Goal: Task Accomplishment & Management: Complete application form

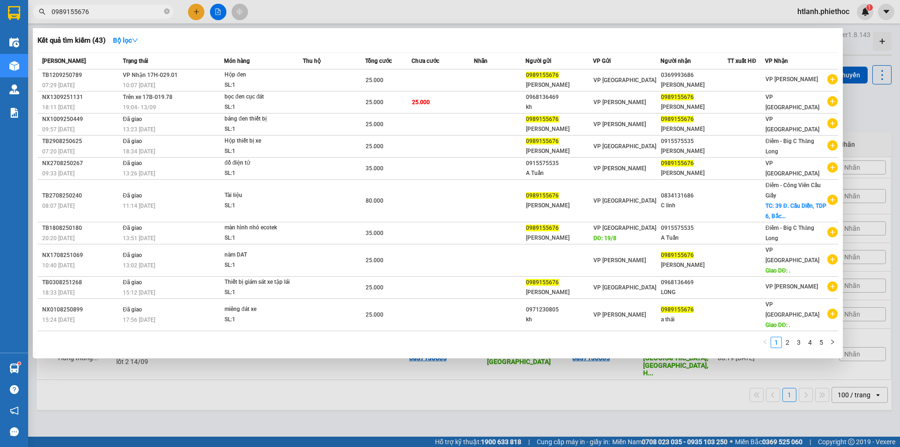
type input "0989155676"
click at [166, 8] on span at bounding box center [167, 12] width 6 height 9
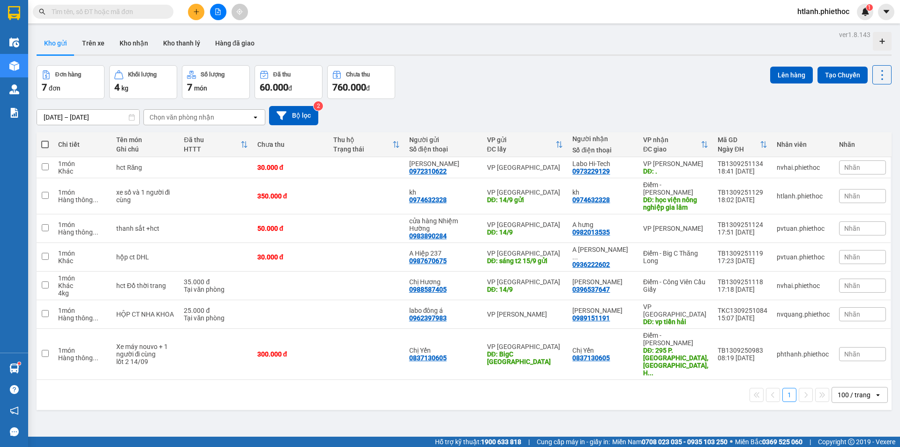
click at [151, 12] on input "text" at bounding box center [107, 12] width 111 height 10
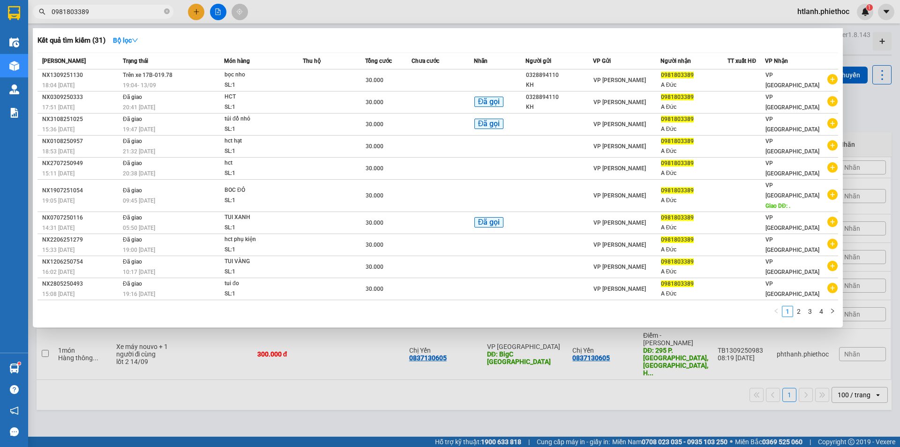
type input "0981803389"
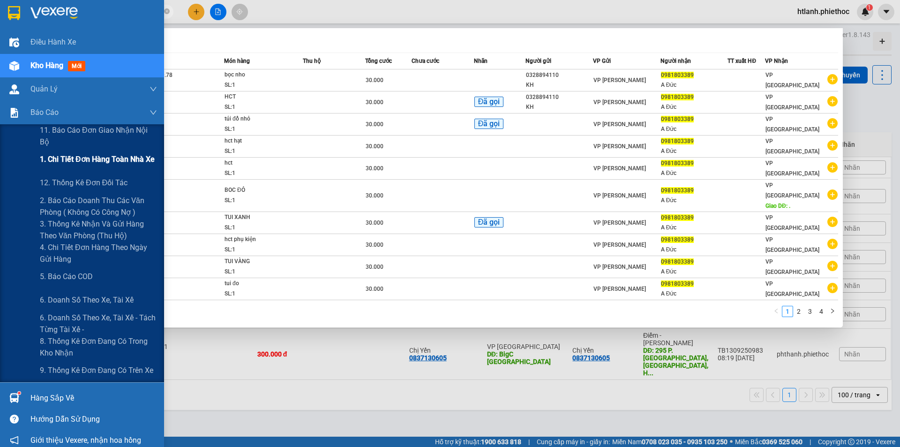
click at [67, 158] on span "1. Chi tiết đơn hàng toàn nhà xe" at bounding box center [97, 159] width 115 height 12
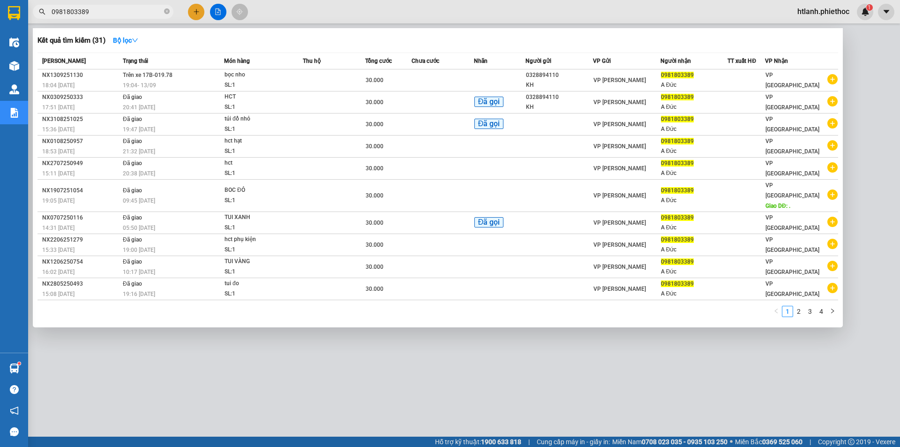
click at [527, 384] on div at bounding box center [450, 223] width 900 height 447
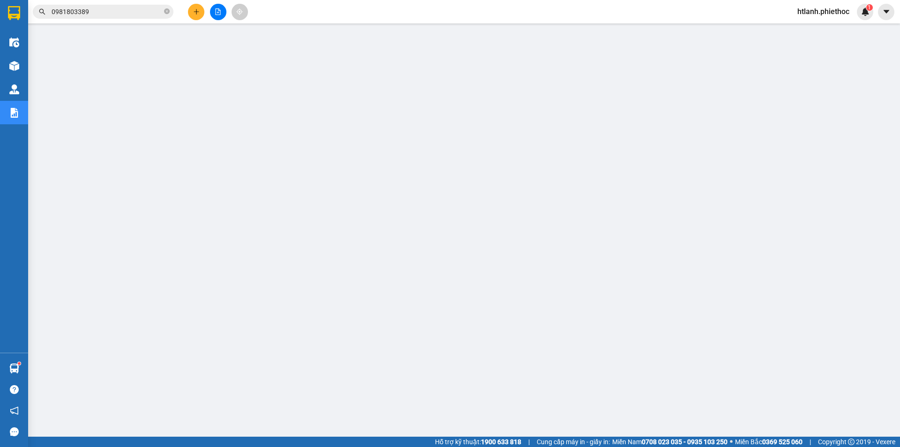
scroll to position [18, 0]
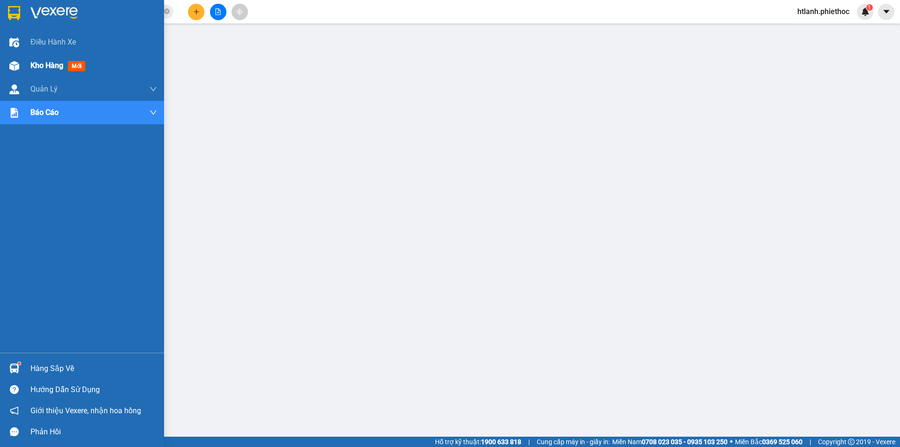
click at [7, 70] on div at bounding box center [14, 66] width 16 height 16
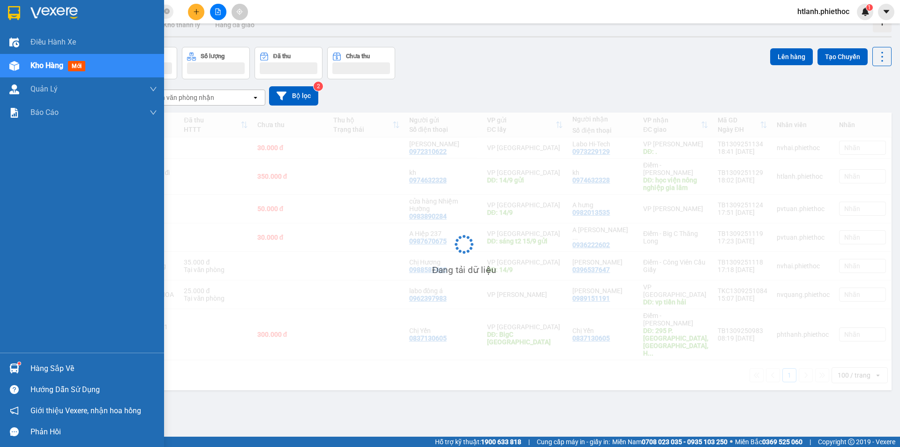
click at [30, 68] on div "Kho hàng mới" at bounding box center [82, 65] width 164 height 23
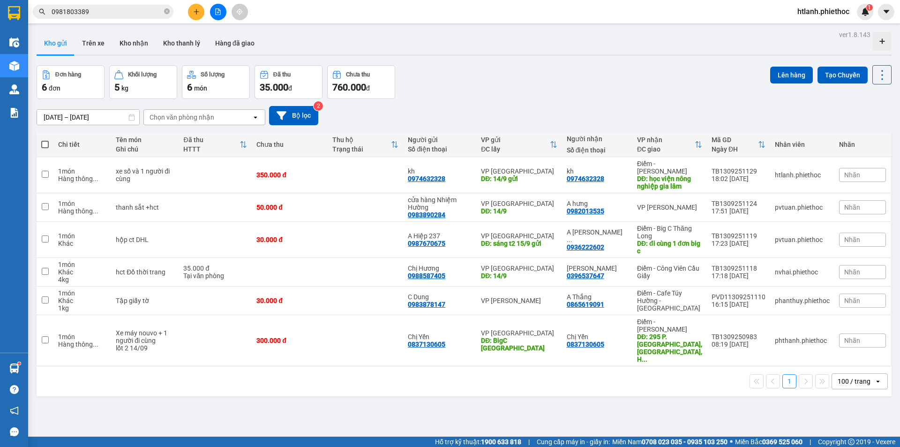
click at [85, 30] on div "ver 1.8.143 Kho gửi Trên xe Kho nhận Kho thanh lý Hàng đã giao Đơn hàng 6 đơn K…" at bounding box center [464, 251] width 863 height 447
click at [89, 38] on button "Trên xe" at bounding box center [94, 43] width 38 height 23
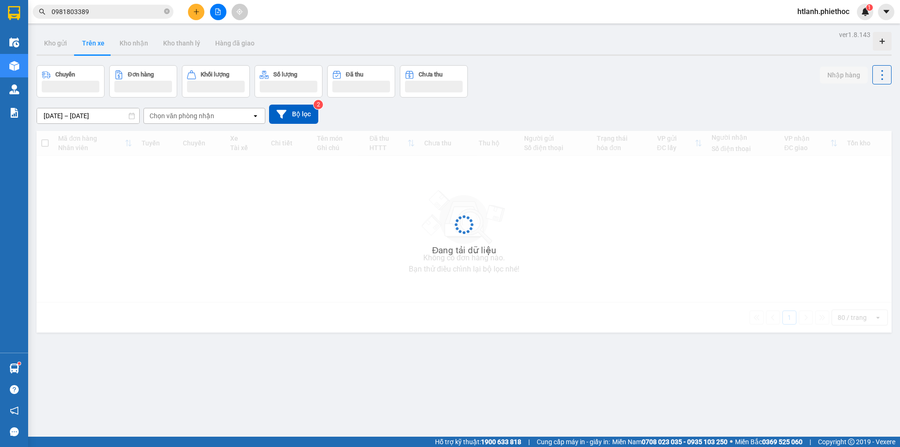
click at [89, 39] on button "Trên xe" at bounding box center [94, 43] width 38 height 23
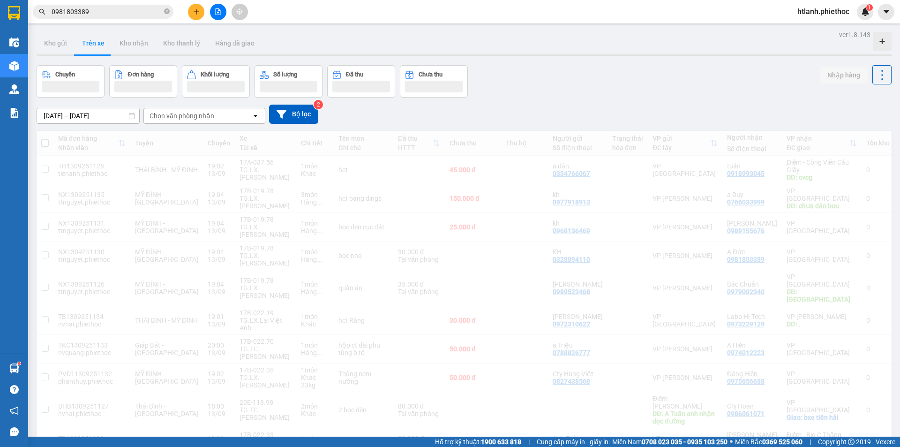
click at [199, 120] on div "Chọn văn phòng nhận" at bounding box center [182, 115] width 65 height 9
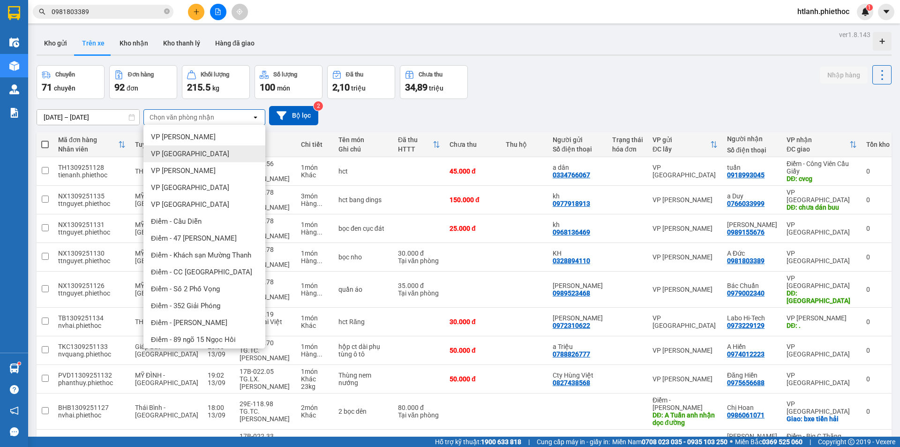
click at [194, 158] on div "VP [GEOGRAPHIC_DATA]" at bounding box center [204, 153] width 122 height 17
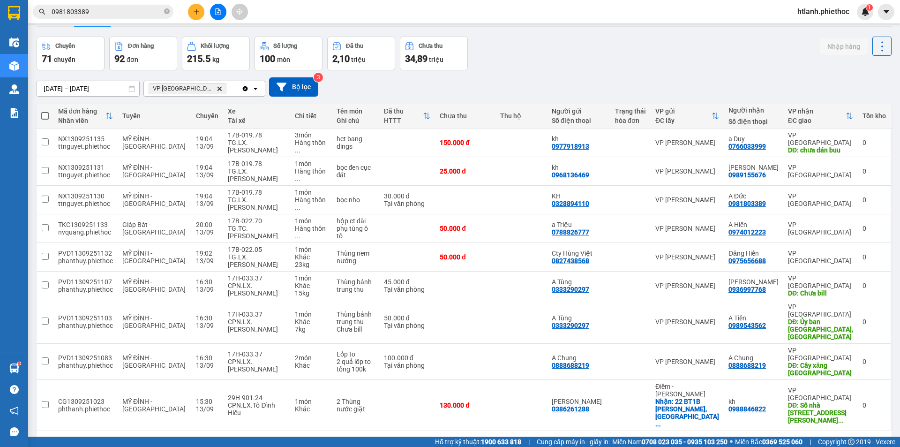
scroll to position [43, 0]
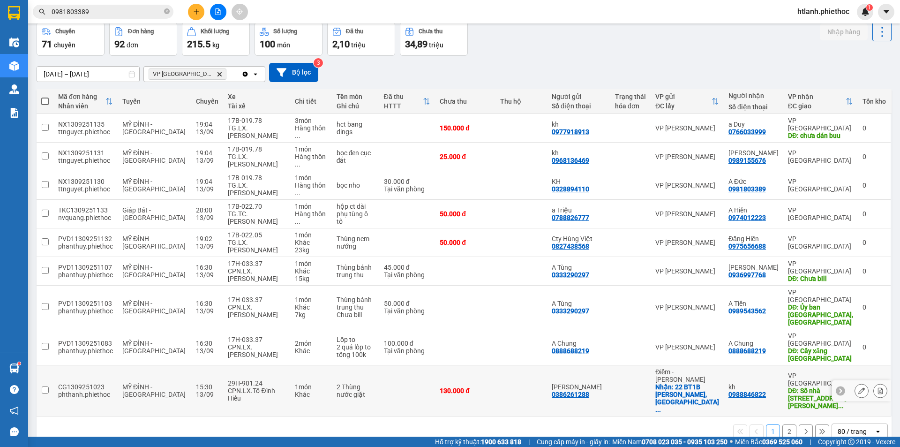
click at [855, 383] on button at bounding box center [861, 391] width 13 height 16
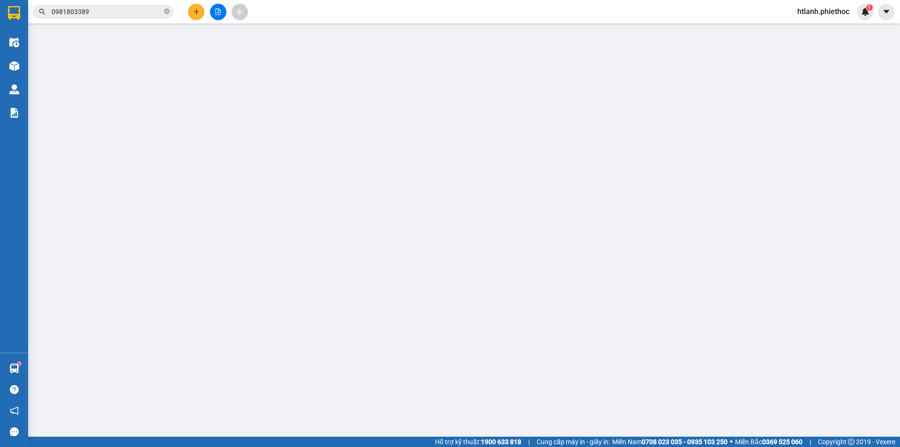
type input "0386261288"
type input "[PERSON_NAME]"
checkbox input "true"
type input "22 BT1B Bùi Xuân Phái, Mỹ Đình 2"
type input "0988846822"
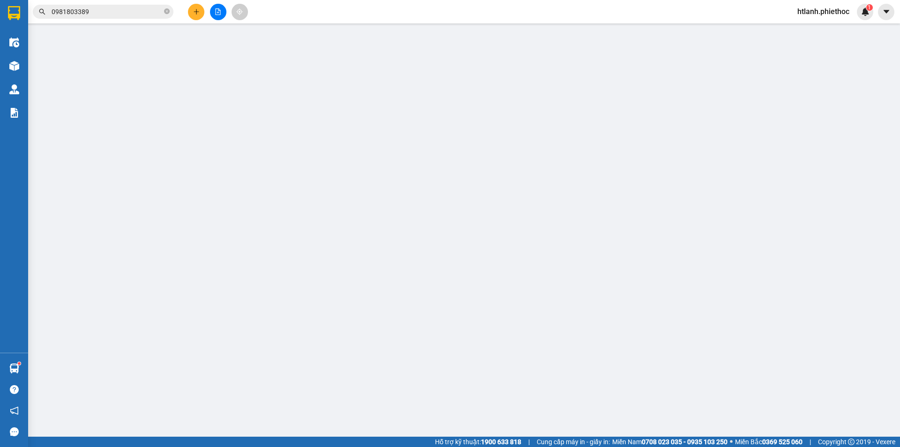
type input "kh"
type input "Số nhà 102, khu CT3 Trần Hưng Đạo, TP Thái Bình"
type input "20.000"
type input "130.000"
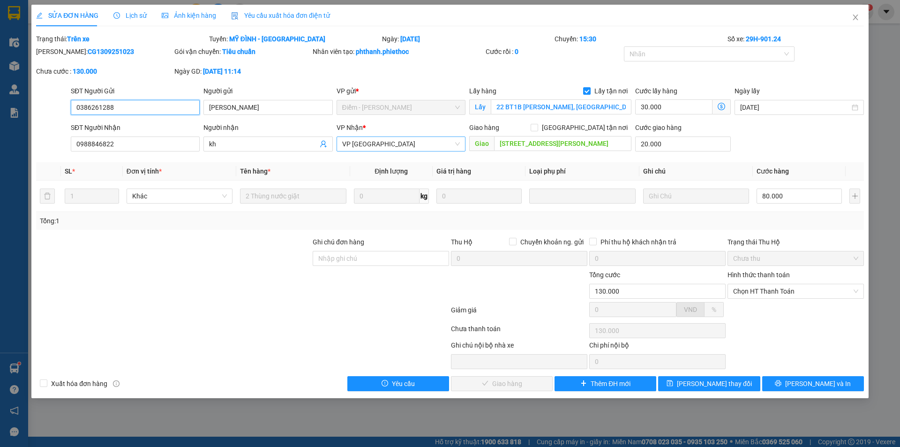
click at [427, 138] on span "VP [GEOGRAPHIC_DATA]" at bounding box center [401, 144] width 118 height 14
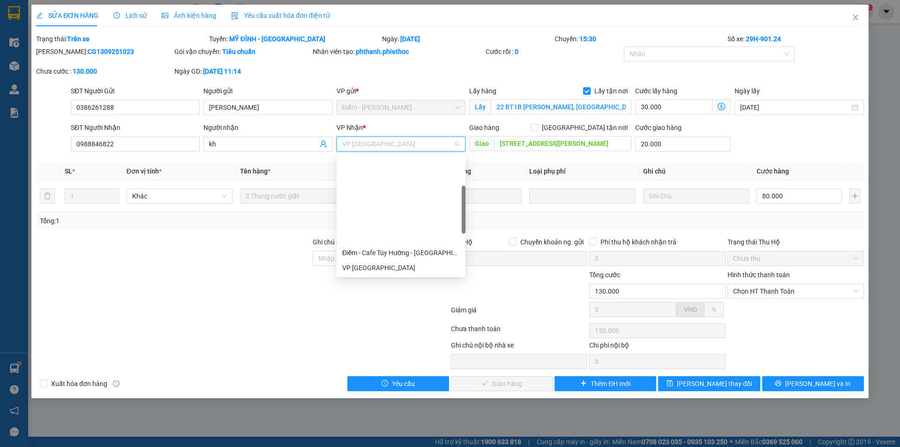
scroll to position [94, 0]
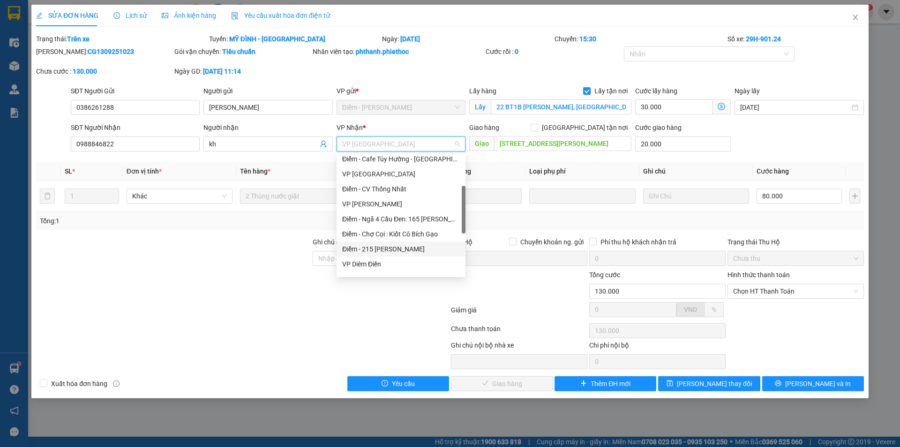
drag, startPoint x: 391, startPoint y: 250, endPoint x: 418, endPoint y: 218, distance: 42.0
click at [394, 248] on div "Điểm - 215 [PERSON_NAME]" at bounding box center [401, 249] width 118 height 10
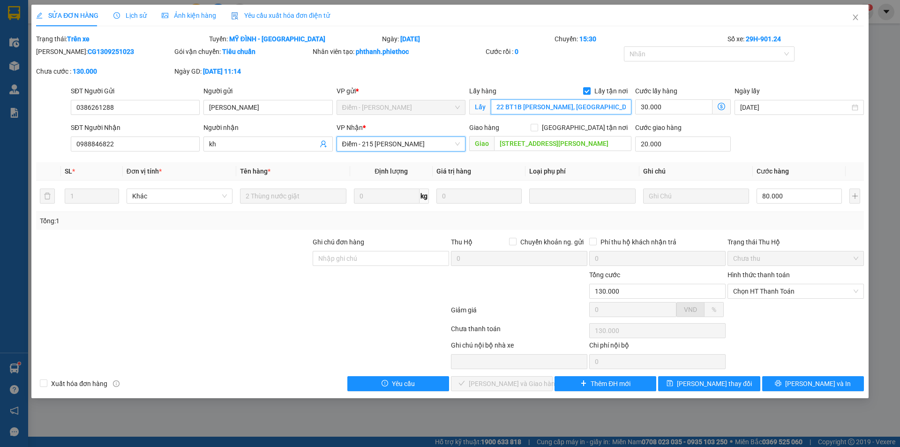
click at [583, 108] on input "22 BT1B Bùi Xuân Phái, Mỹ Đình 2" at bounding box center [561, 106] width 141 height 15
type input "CK cho thành"
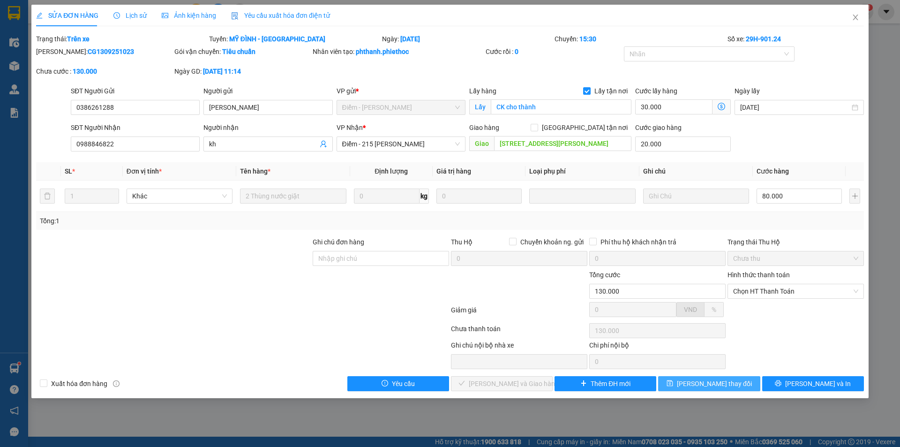
click at [737, 386] on button "[PERSON_NAME] thay đổi" at bounding box center [709, 383] width 102 height 15
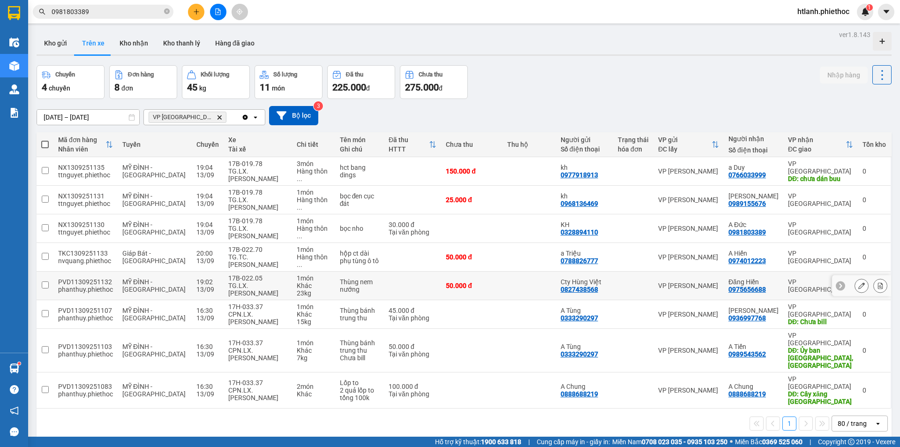
click at [228, 284] on div "TG.LX.[PERSON_NAME]" at bounding box center [257, 289] width 59 height 15
checkbox input "true"
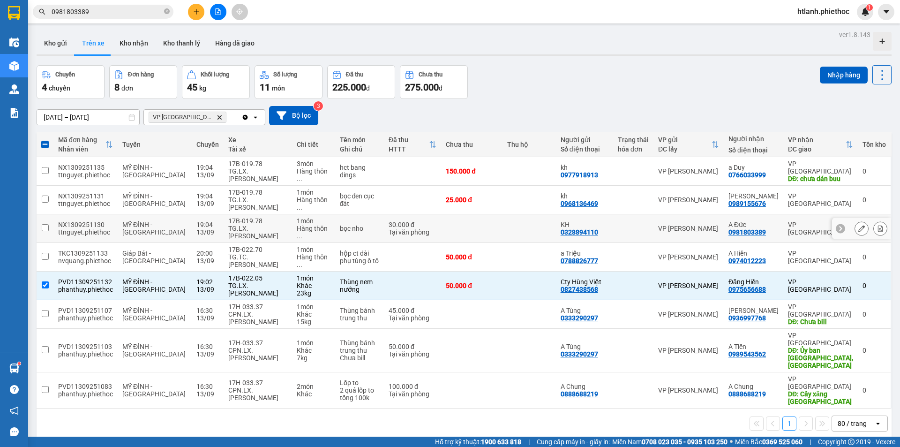
click at [233, 225] on div "TG.LX.[PERSON_NAME]" at bounding box center [257, 232] width 59 height 15
checkbox input "true"
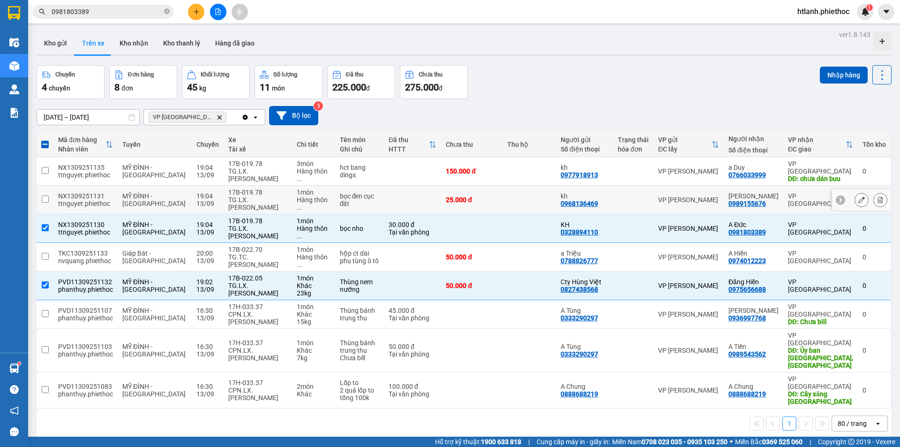
click at [228, 190] on div "17B-019.78" at bounding box center [257, 192] width 59 height 8
checkbox input "true"
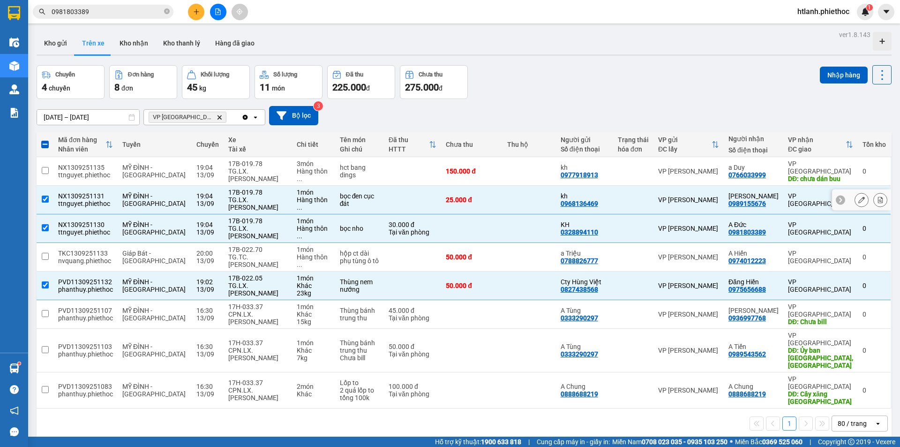
click at [228, 169] on div "TG.LX.[PERSON_NAME]" at bounding box center [257, 174] width 59 height 15
checkbox input "true"
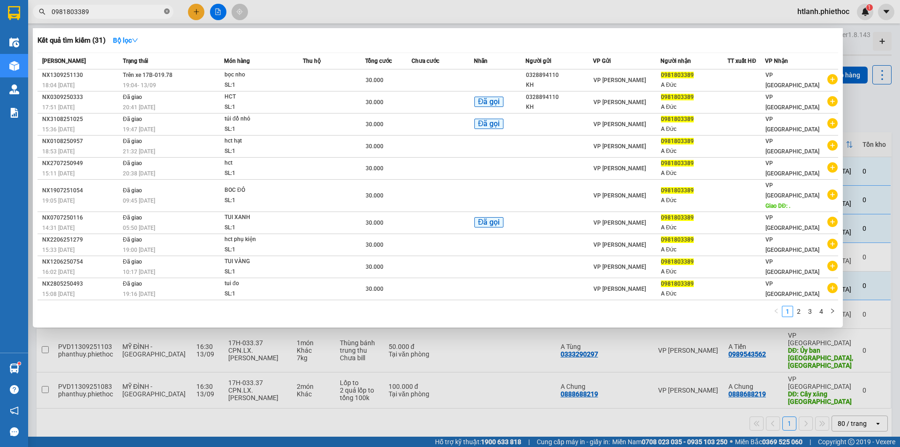
click at [165, 11] on icon "close-circle" at bounding box center [167, 11] width 6 height 6
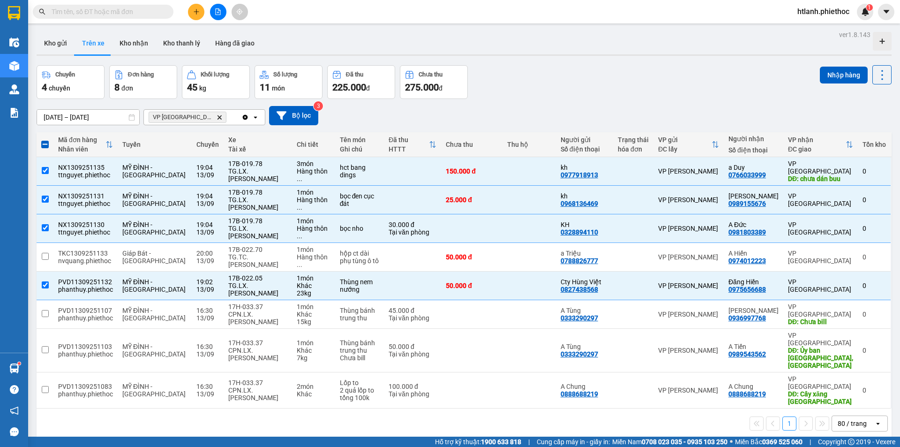
click at [130, 15] on input "text" at bounding box center [107, 12] width 111 height 10
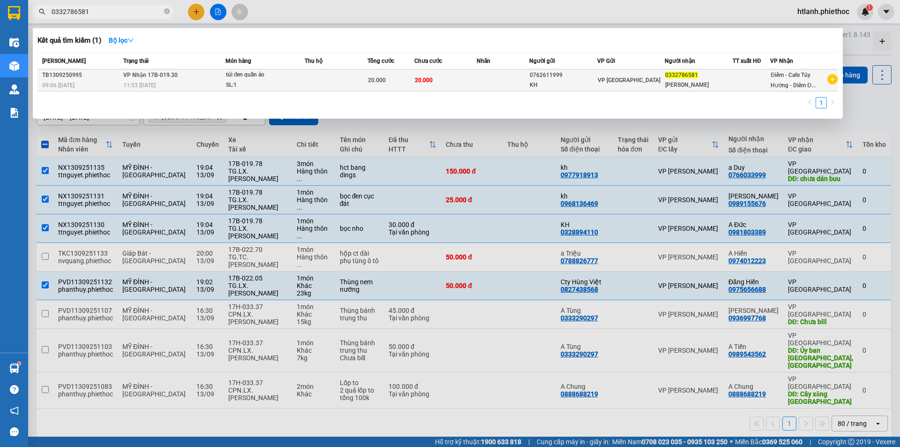
type input "0332786581"
click at [717, 74] on div "0332786581" at bounding box center [698, 75] width 67 height 10
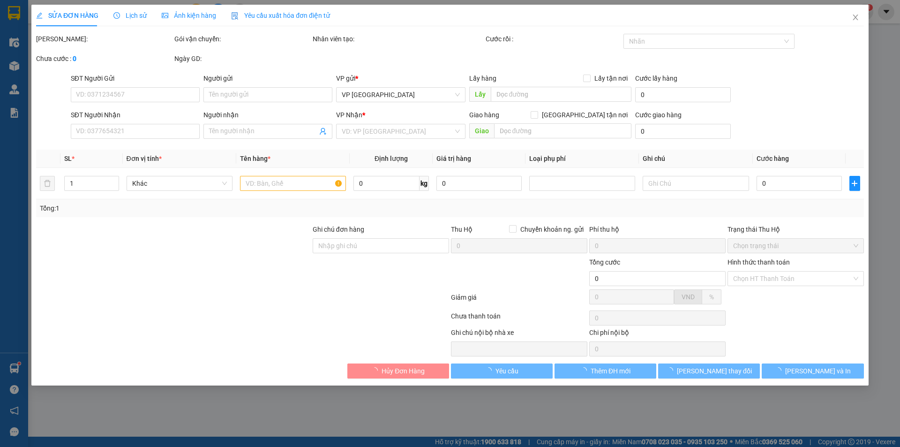
type input "0762611999"
type input "KH"
type input "0332786581"
type input "Thanh"
type input "20.000"
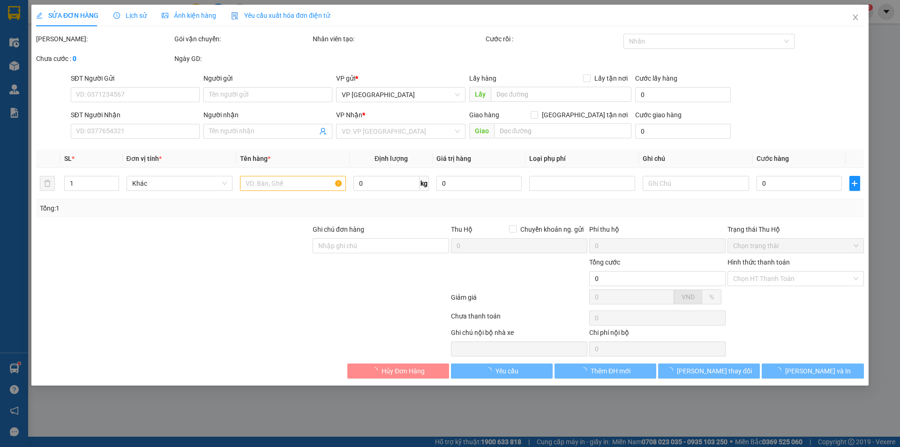
type input "20.000"
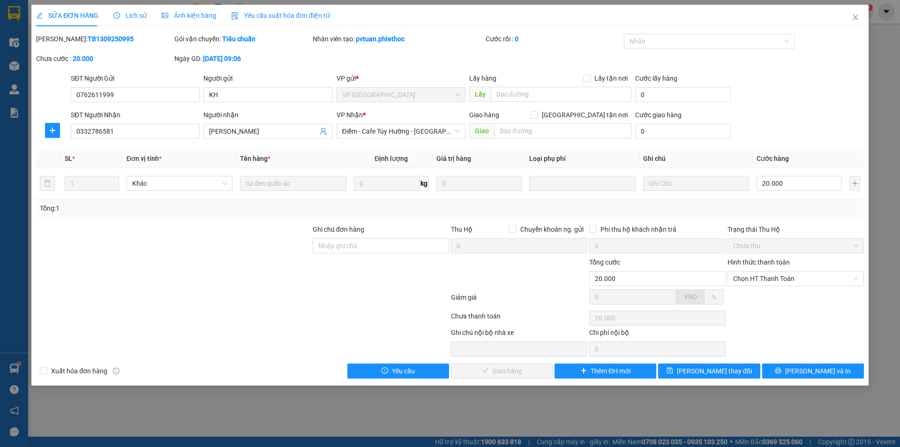
click at [135, 12] on span "Lịch sử" at bounding box center [129, 16] width 33 height 8
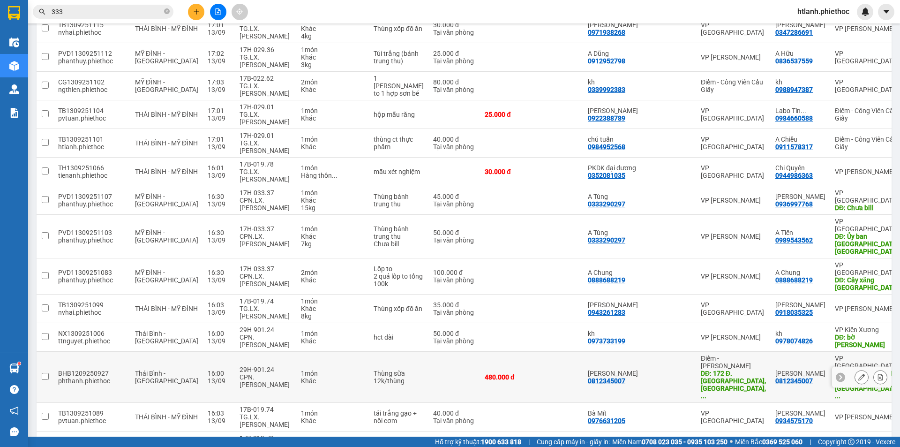
scroll to position [963, 0]
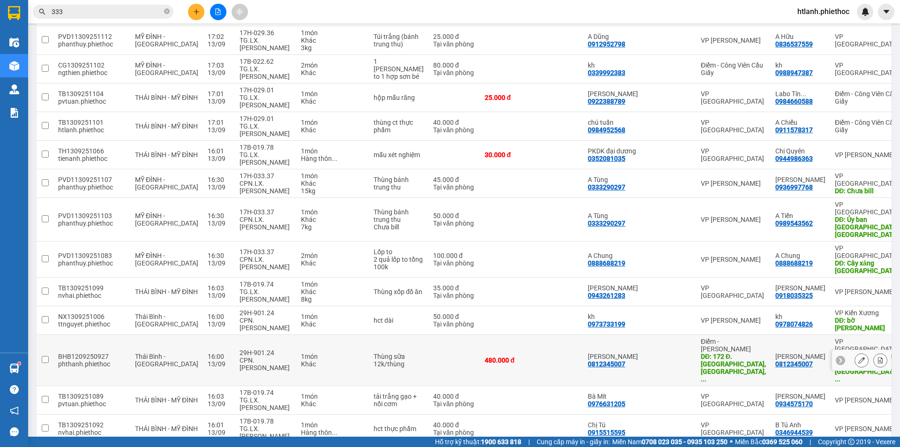
click at [855, 352] on button at bounding box center [861, 360] width 13 height 16
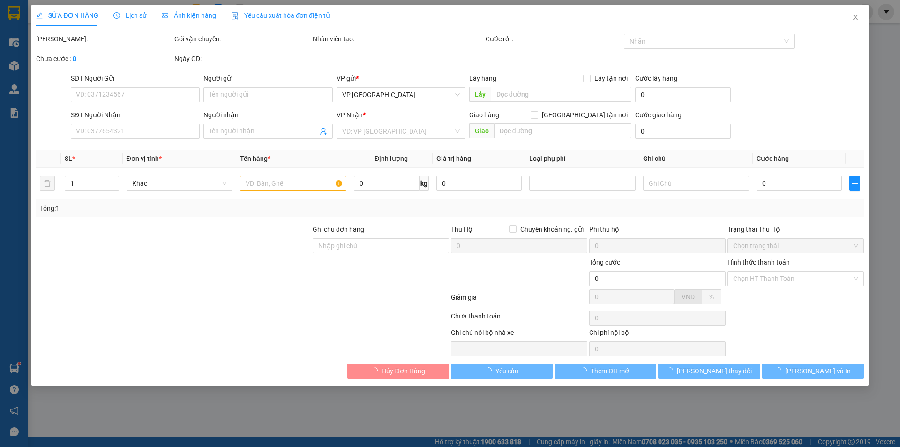
type input "0812345007"
type input "[PERSON_NAME]"
type input "172 Đ. [GEOGRAPHIC_DATA], [GEOGRAPHIC_DATA], [GEOGRAPHIC_DATA], [GEOGRAPHIC_DAT…"
type input "0812345007"
type input "[PERSON_NAME]"
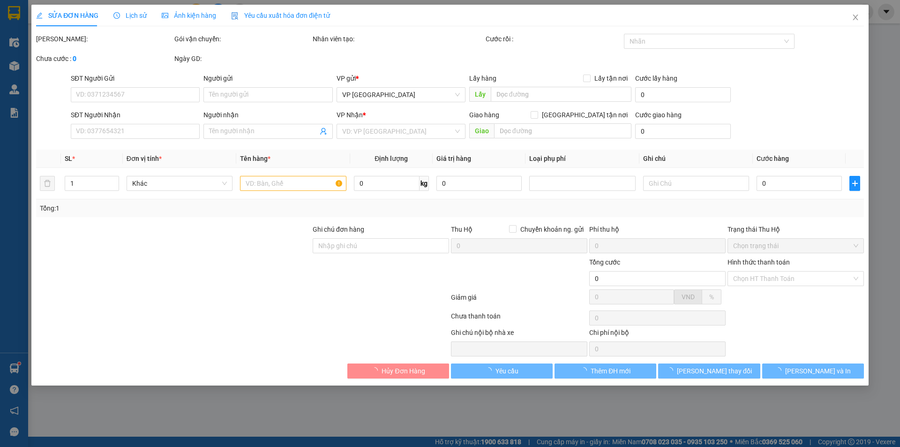
type input "[PERSON_NAME], Tiền Hải, [GEOGRAPHIC_DATA], [GEOGRAPHIC_DATA]"
type input "480.000"
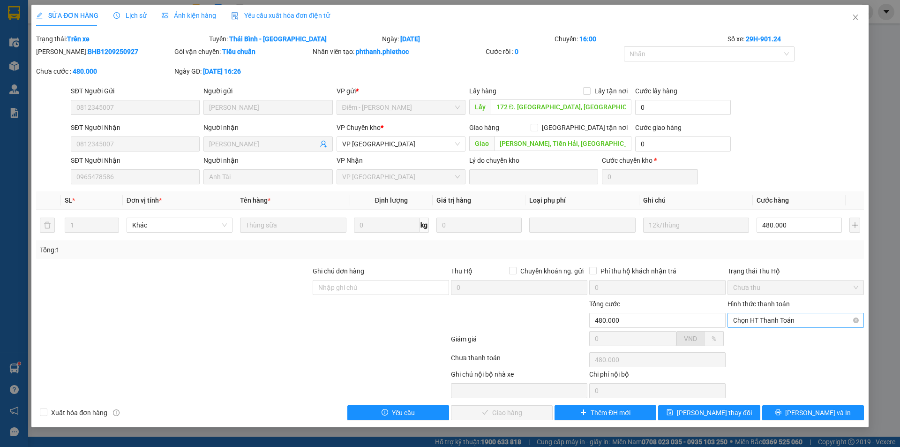
click at [747, 321] on span "Chọn HT Thanh Toán" at bounding box center [795, 320] width 125 height 14
click at [745, 338] on div "Tại văn phòng" at bounding box center [795, 339] width 125 height 10
type input "0"
drag, startPoint x: 506, startPoint y: 414, endPoint x: 510, endPoint y: 410, distance: 5.0
click at [507, 413] on span "[PERSON_NAME] và Giao hàng" at bounding box center [514, 412] width 90 height 10
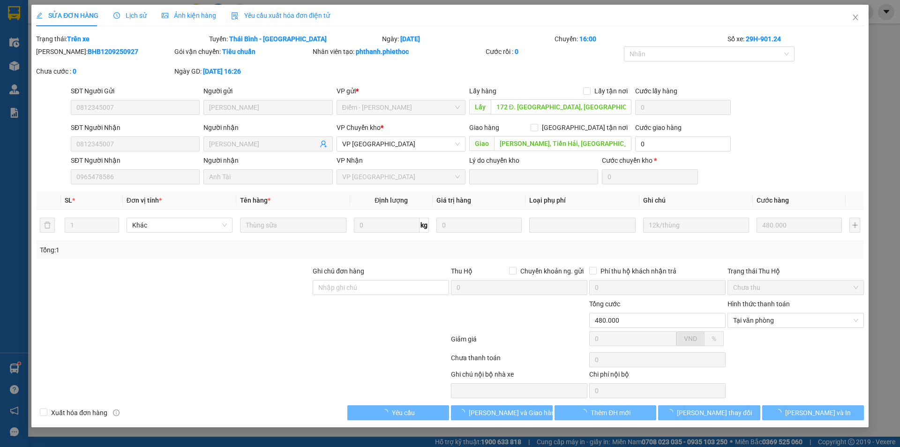
click at [519, 404] on div "Total Paid Fee 0 Total UnPaid Fee 480.000 Cash Collection Total Fee Trạng thái:…" at bounding box center [450, 227] width 828 height 386
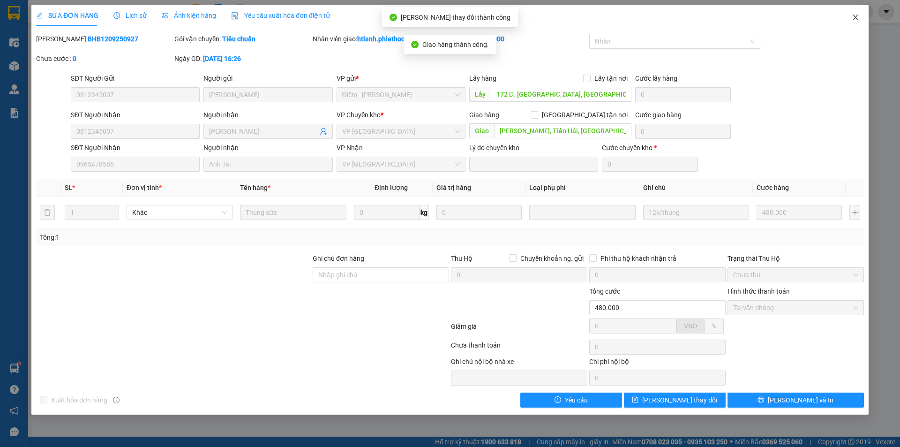
click at [854, 15] on icon "close" at bounding box center [856, 18] width 8 height 8
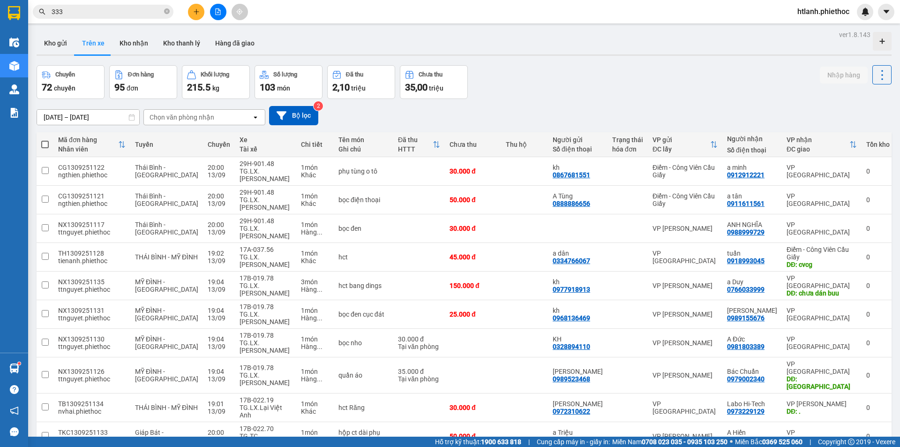
click at [505, 91] on div "Chuyến 72 chuyến Đơn hàng 95 đơn Khối lượng 215.5 kg Số lượng 103 món Đã thu 2,…" at bounding box center [464, 82] width 855 height 34
